Goal: Book appointment/travel/reservation

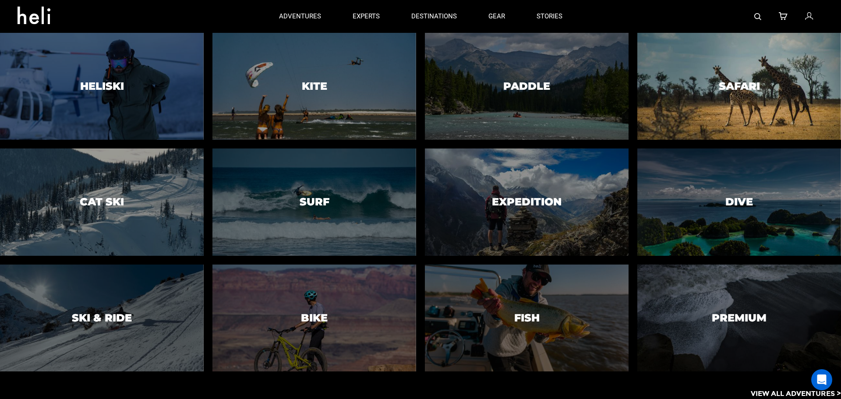
click at [702, 120] on div at bounding box center [739, 86] width 208 height 109
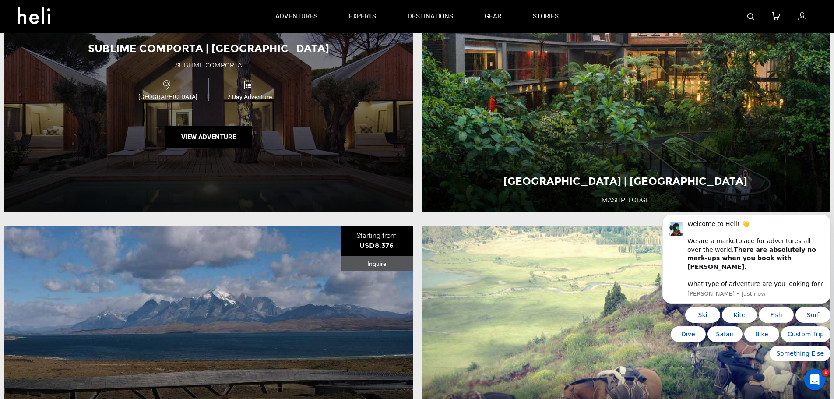
scroll to position [394, 0]
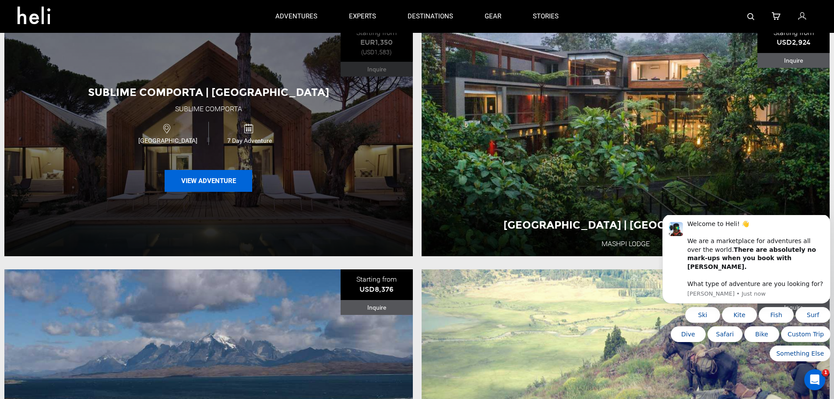
click at [226, 175] on button "View Adventure" at bounding box center [209, 181] width 88 height 22
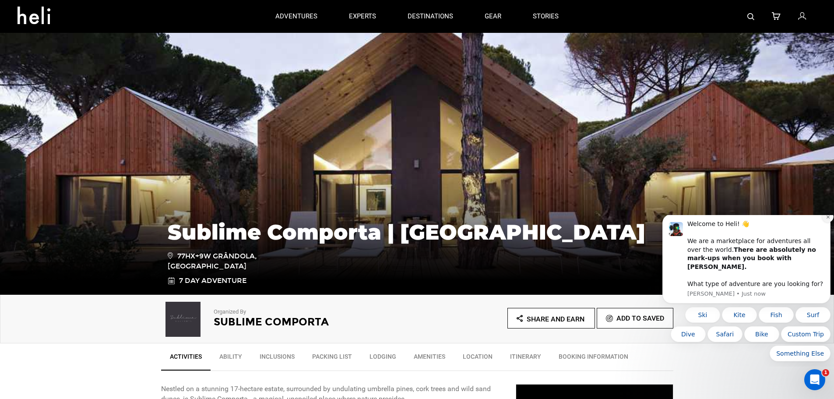
click at [828, 219] on icon "Dismiss notification" at bounding box center [828, 217] width 5 height 5
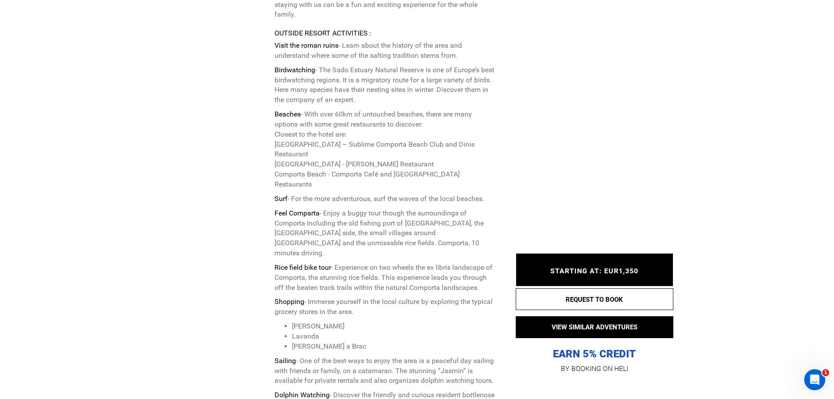
scroll to position [2934, 0]
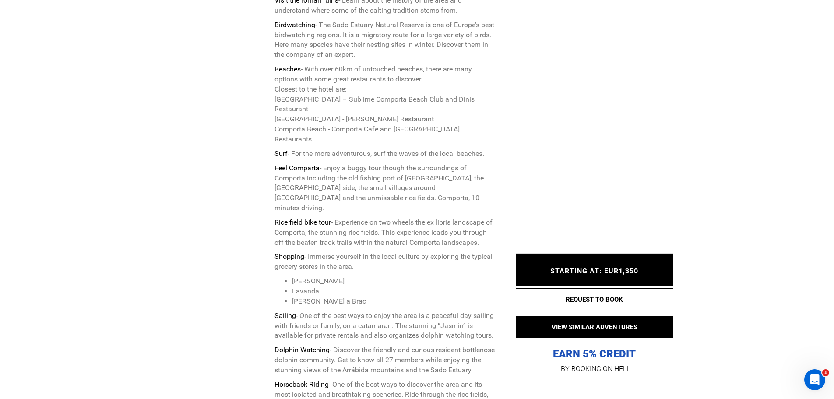
click at [608, 273] on span "STARTING AT: EUR1,350" at bounding box center [594, 271] width 88 height 8
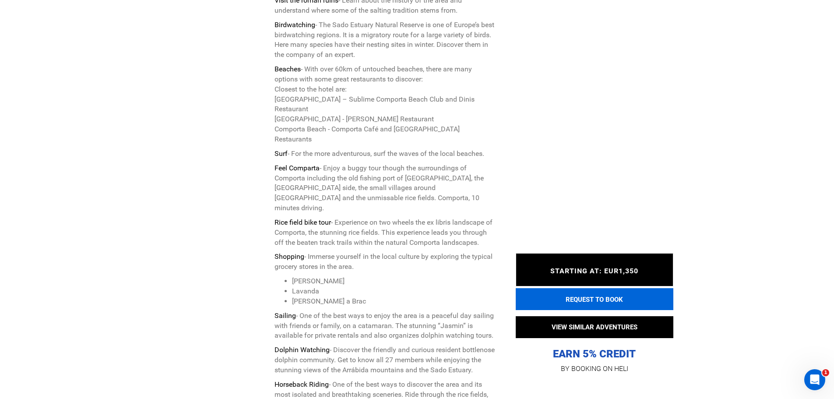
click at [598, 293] on button "REQUEST TO BOOK" at bounding box center [595, 299] width 158 height 22
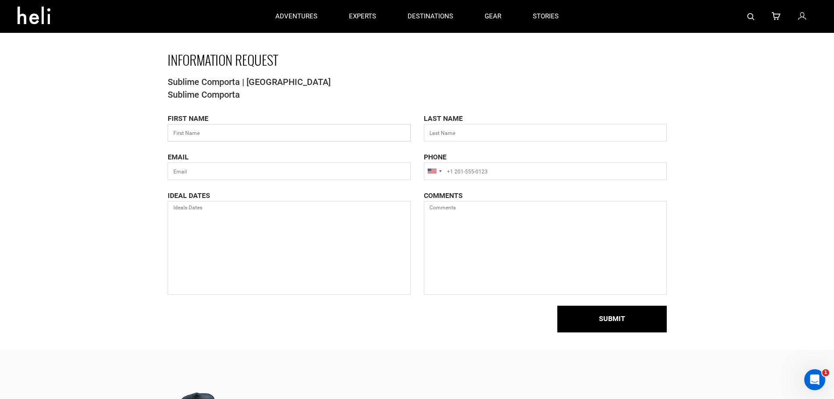
click at [307, 129] on input "text" at bounding box center [289, 133] width 243 height 18
type input "Hunter"
type input "[PERSON_NAME]"
type input "[EMAIL_ADDRESS][DOMAIN_NAME]"
type input "12393485723"
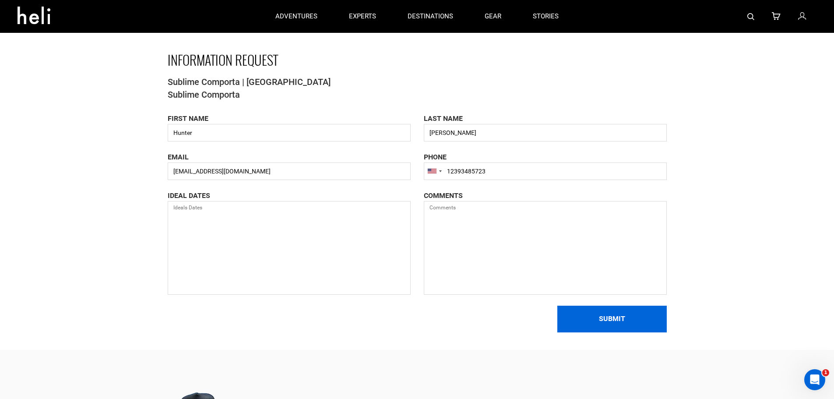
click at [589, 314] on button "SUBMIT" at bounding box center [611, 319] width 109 height 27
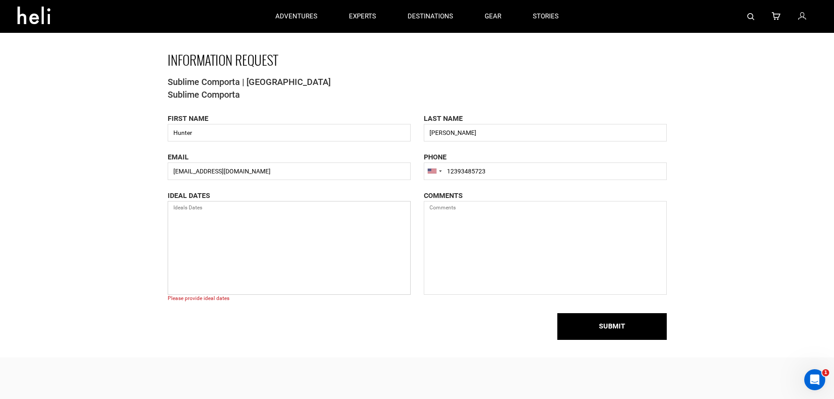
click at [215, 230] on textarea at bounding box center [289, 248] width 243 height 94
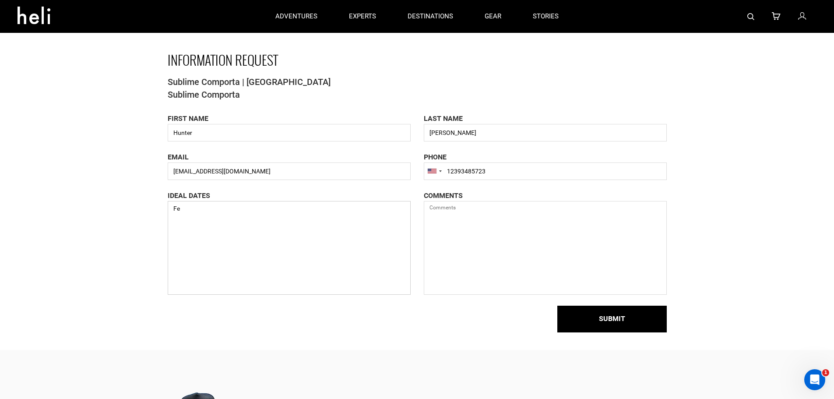
type textarea "F"
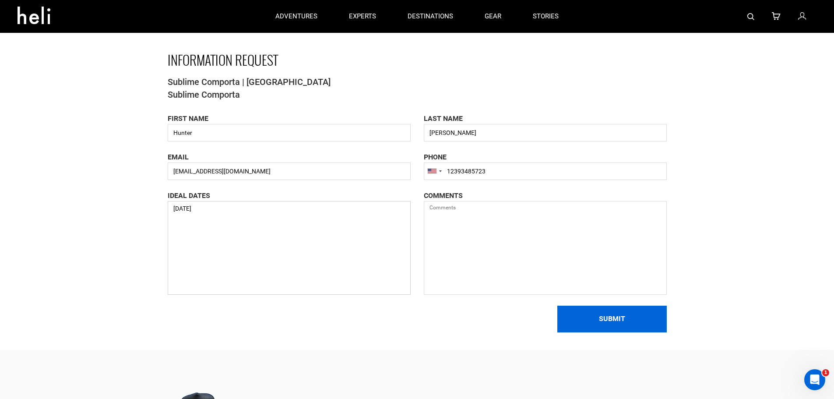
type textarea "[DATE]"
click at [656, 332] on button "SUBMIT" at bounding box center [611, 319] width 109 height 27
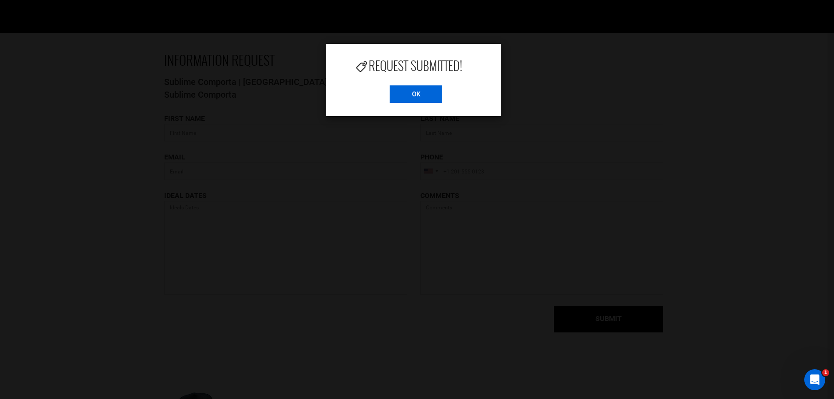
click at [414, 87] on input "OK" at bounding box center [416, 94] width 53 height 18
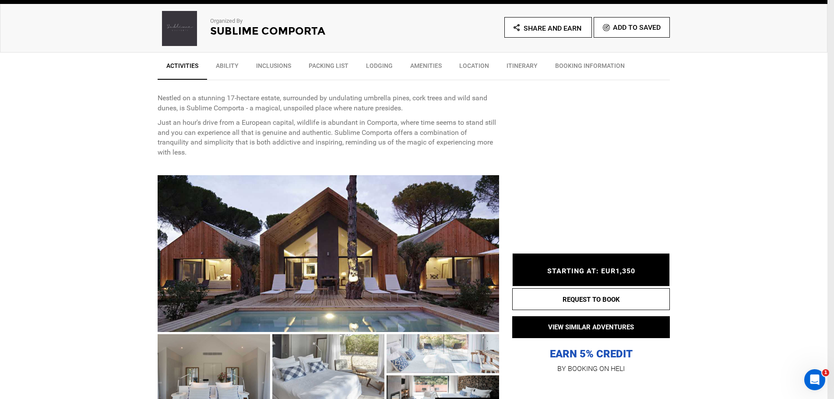
scroll to position [307, 0]
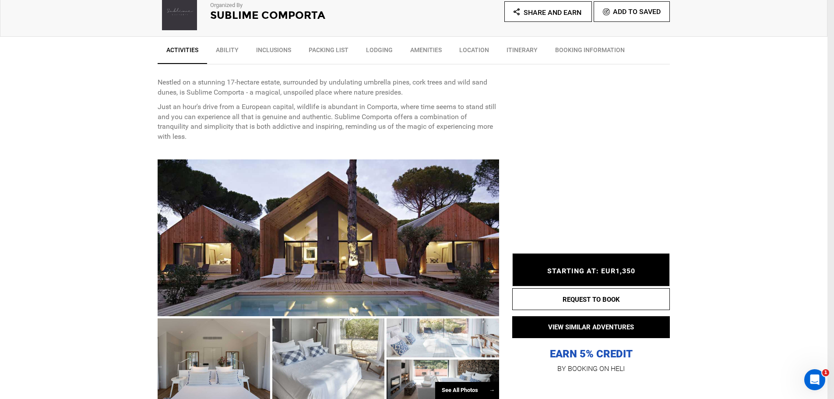
click at [575, 273] on span "STARTING AT: EUR1,350" at bounding box center [591, 271] width 88 height 8
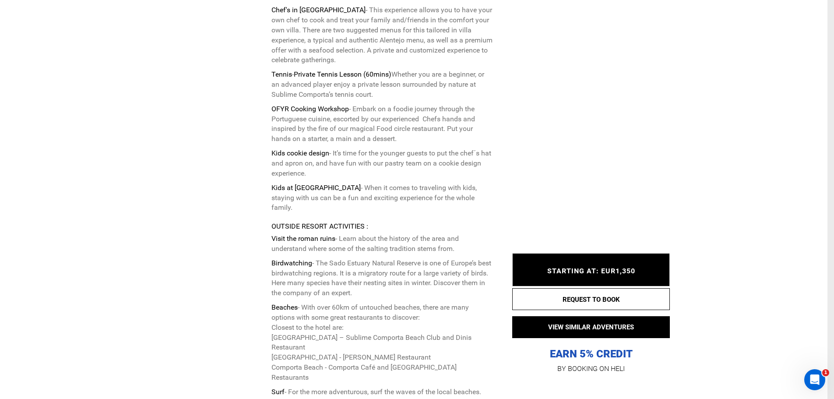
scroll to position [2934, 0]
